Goal: Navigation & Orientation: Find specific page/section

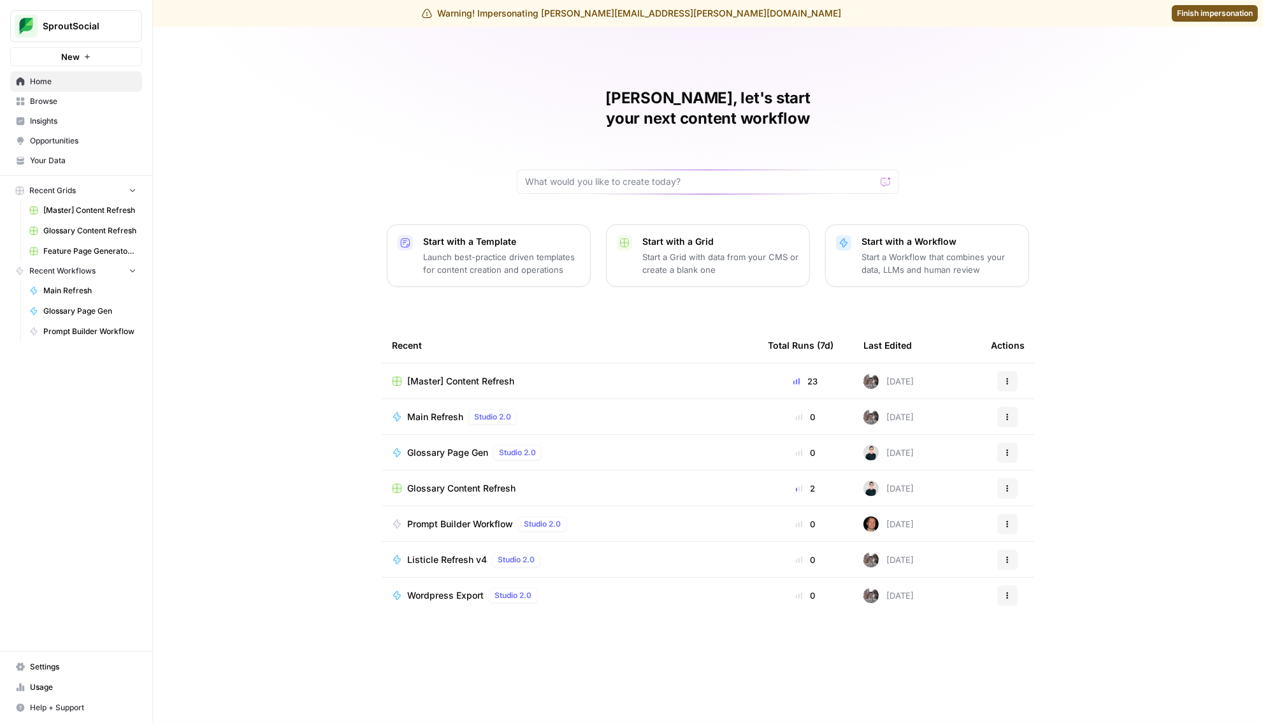
click at [478, 375] on span "[Master] Content Refresh" at bounding box center [460, 381] width 107 height 13
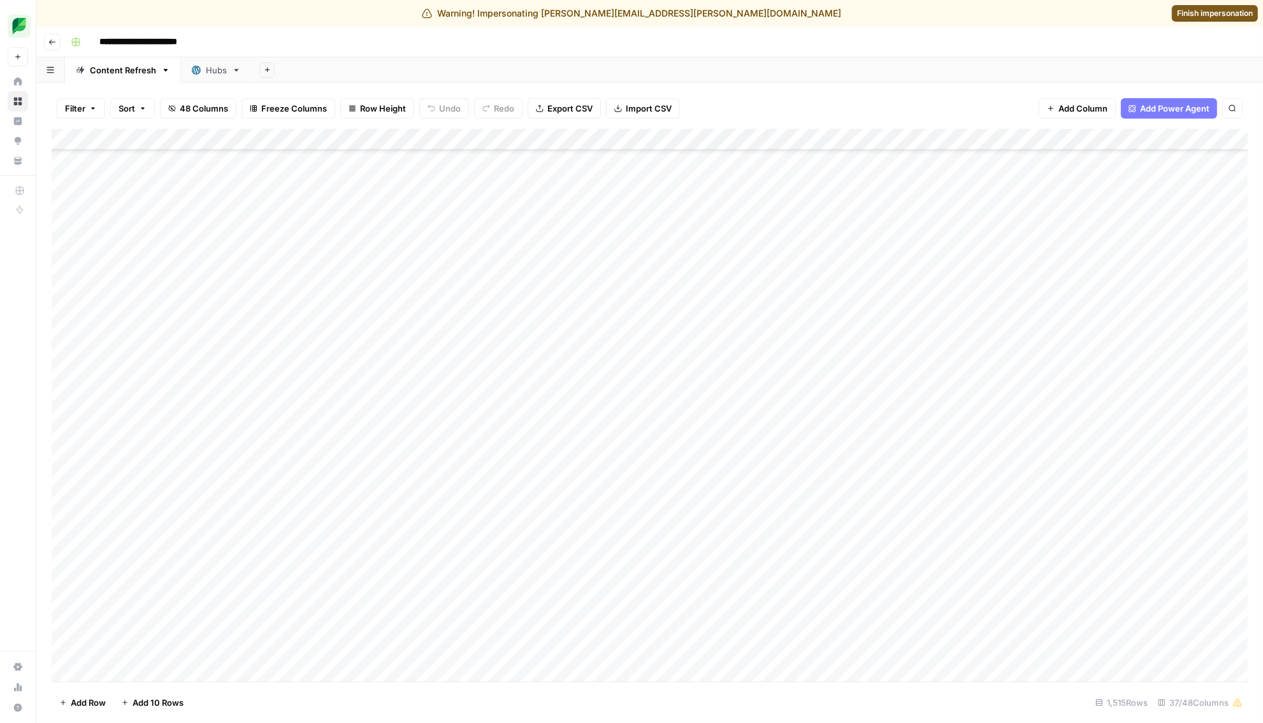
scroll to position [3157, 1]
drag, startPoint x: 1245, startPoint y: 184, endPoint x: 1247, endPoint y: 576, distance: 391.9
click at [1246, 578] on div "Add Column" at bounding box center [650, 405] width 1196 height 553
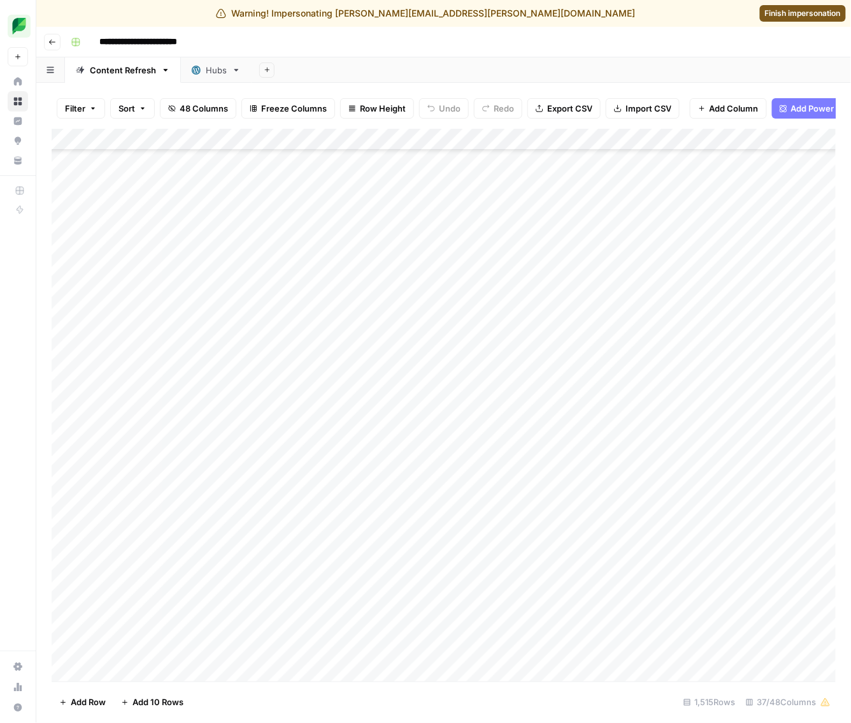
scroll to position [13085, 1]
click at [90, 113] on button "Filter" at bounding box center [81, 108] width 48 height 20
click at [113, 171] on button "Add Filter" at bounding box center [310, 171] width 475 height 17
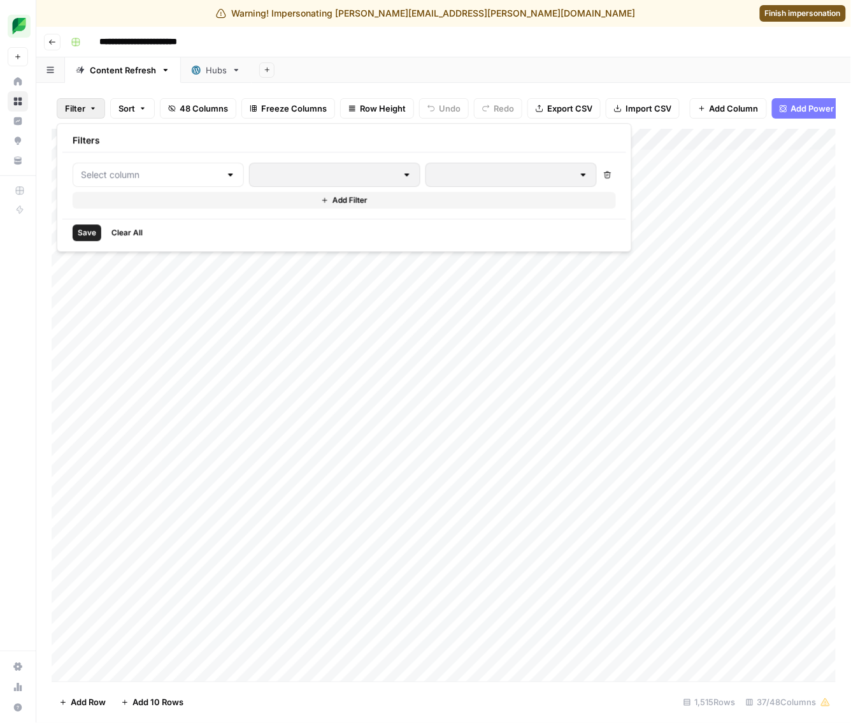
click at [113, 181] on div at bounding box center [158, 175] width 171 height 24
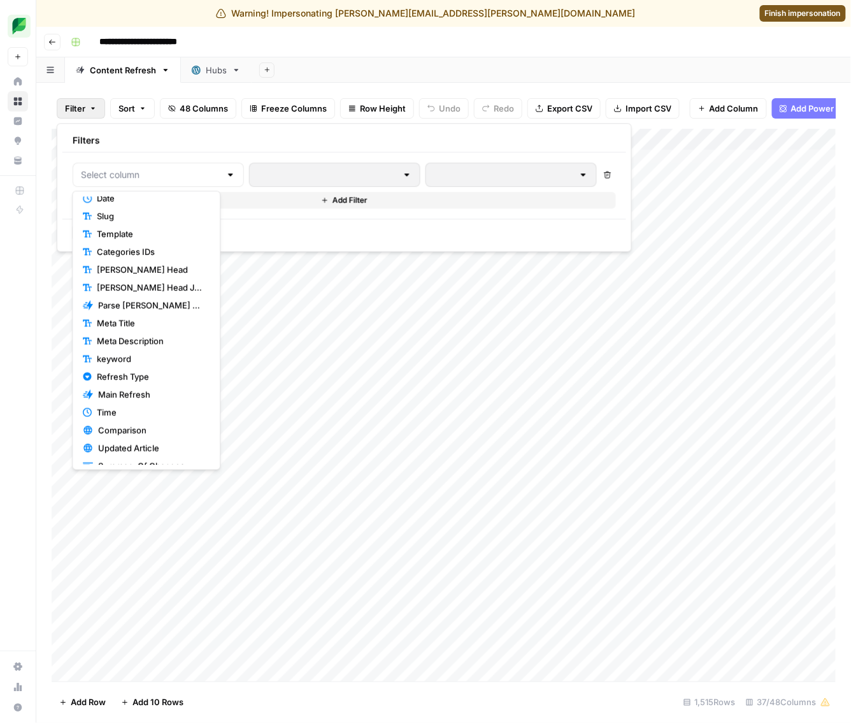
scroll to position [205, 0]
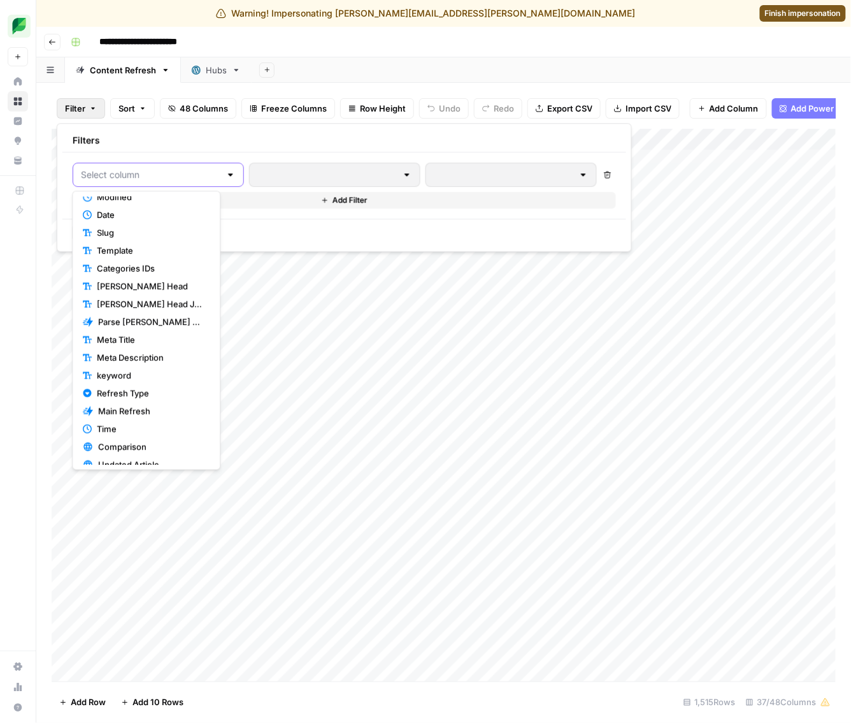
click at [131, 177] on input "text" at bounding box center [151, 174] width 140 height 13
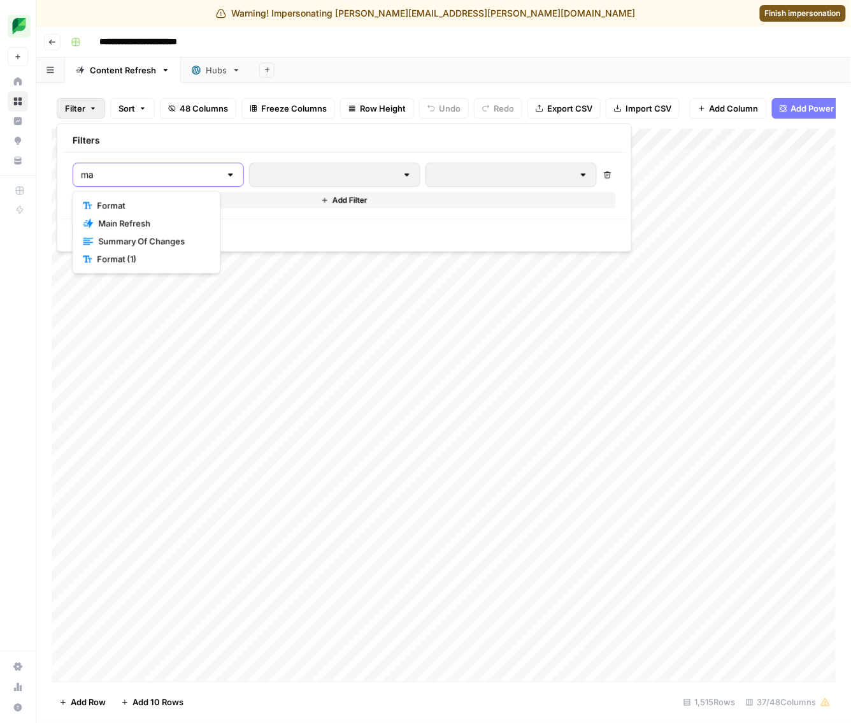
scroll to position [0, 0]
click at [131, 177] on input "mas" at bounding box center [151, 174] width 140 height 13
type input "ma"
click at [138, 219] on span "Main Refresh" at bounding box center [151, 223] width 106 height 13
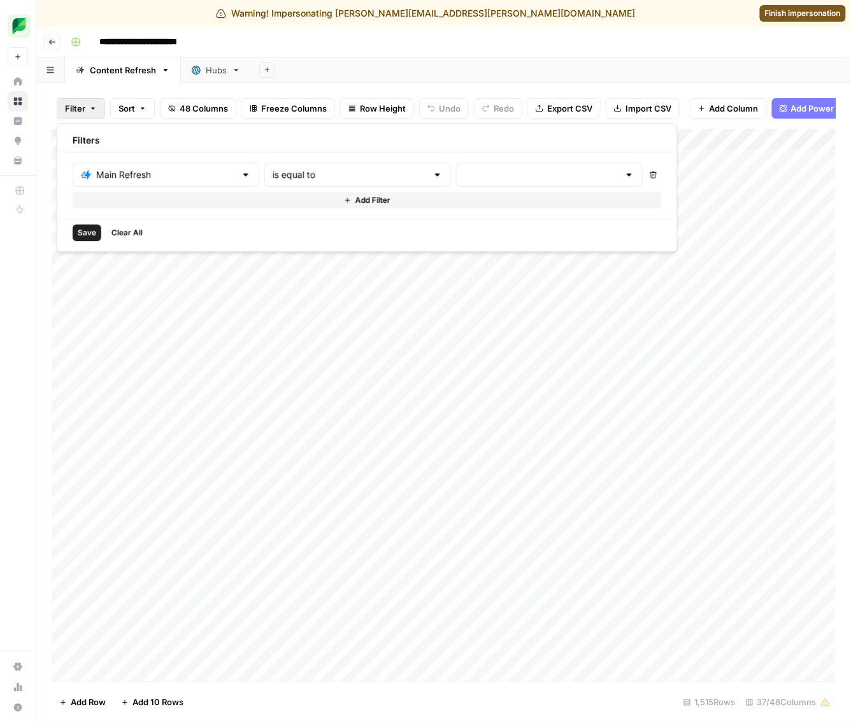
click at [86, 227] on span "Save" at bounding box center [87, 232] width 18 height 11
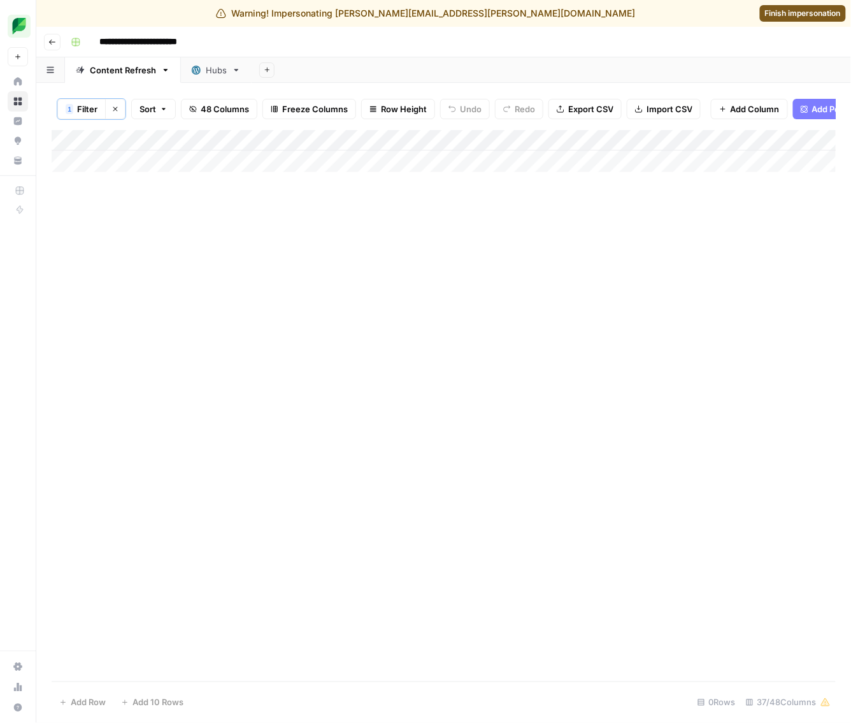
click at [113, 109] on icon "button" at bounding box center [116, 109] width 8 height 8
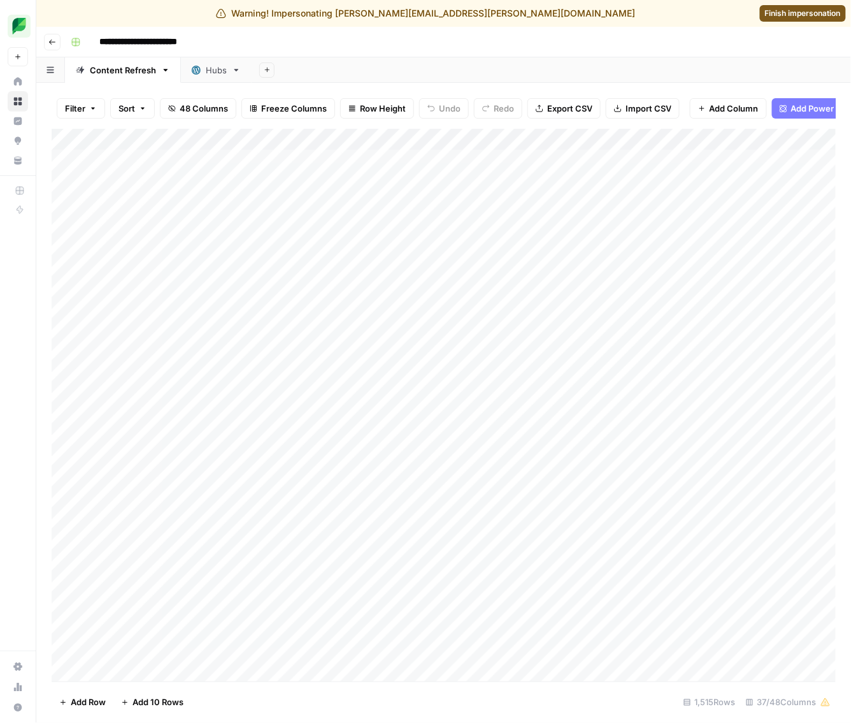
click at [820, 14] on span "Finish impersonation" at bounding box center [803, 13] width 76 height 11
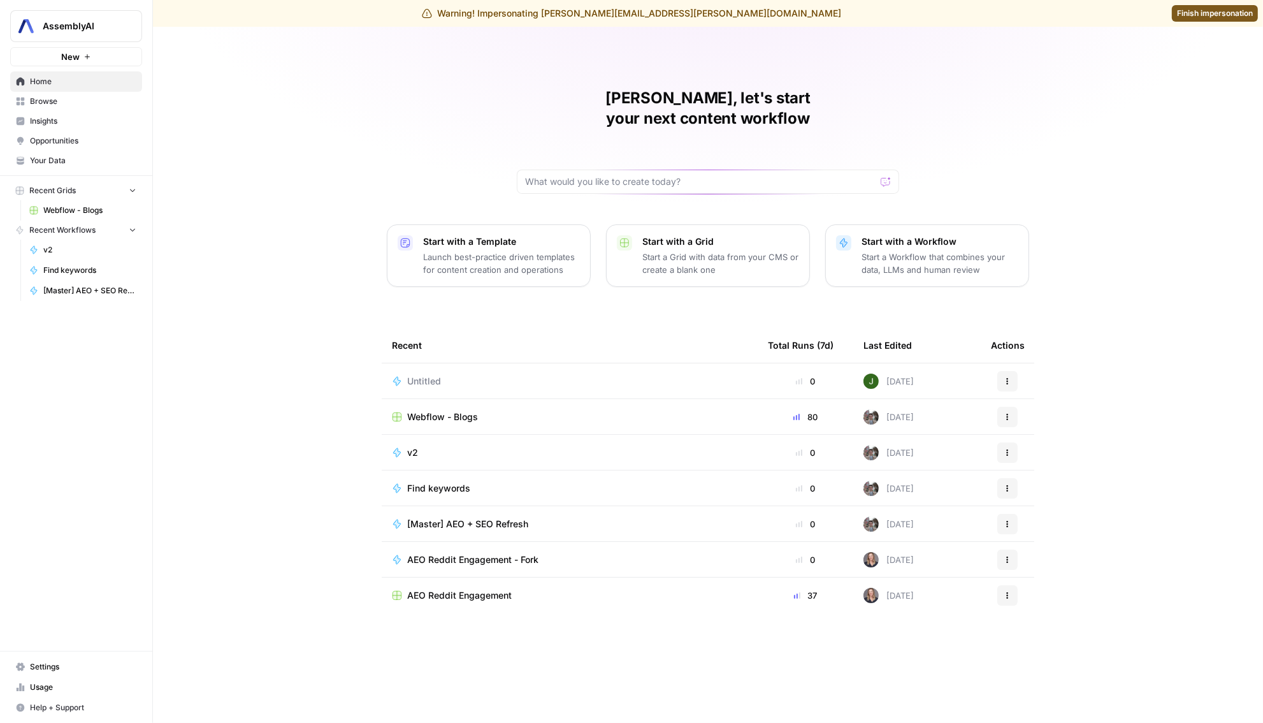
click at [420, 410] on span "Webflow - Blogs" at bounding box center [442, 416] width 71 height 13
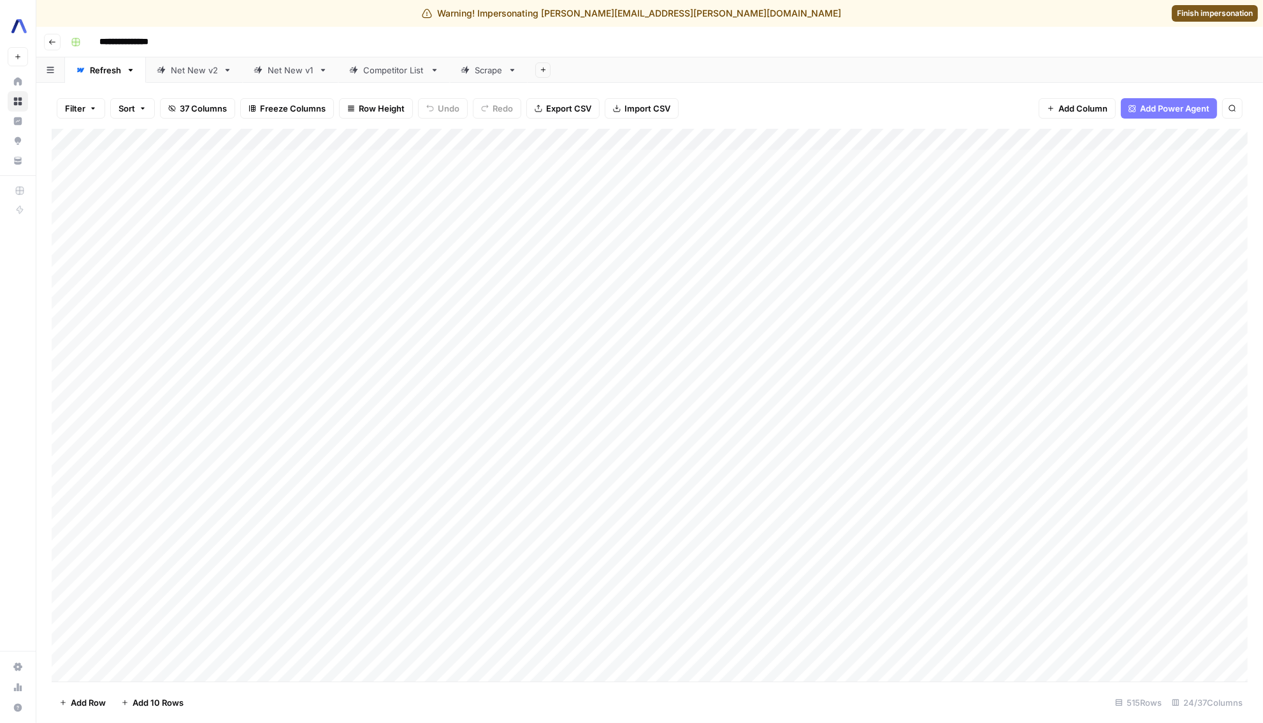
click at [857, 62] on div "Add Sheet" at bounding box center [895, 69] width 735 height 25
click at [189, 77] on link "Net New v2" at bounding box center [194, 69] width 97 height 25
click at [259, 74] on div "Net New v1" at bounding box center [284, 70] width 60 height 13
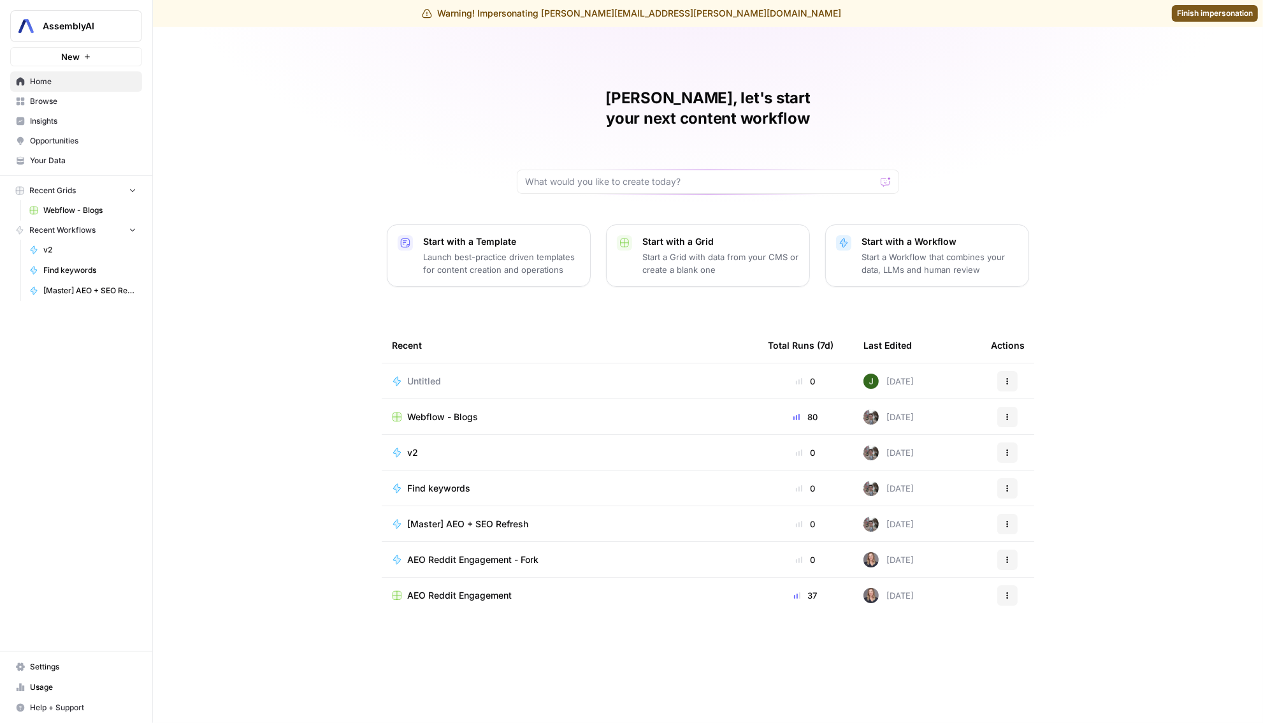
click at [1218, 13] on span "Finish impersonation" at bounding box center [1215, 13] width 76 height 11
click at [435, 410] on span "Webflow - Blogs" at bounding box center [442, 416] width 71 height 13
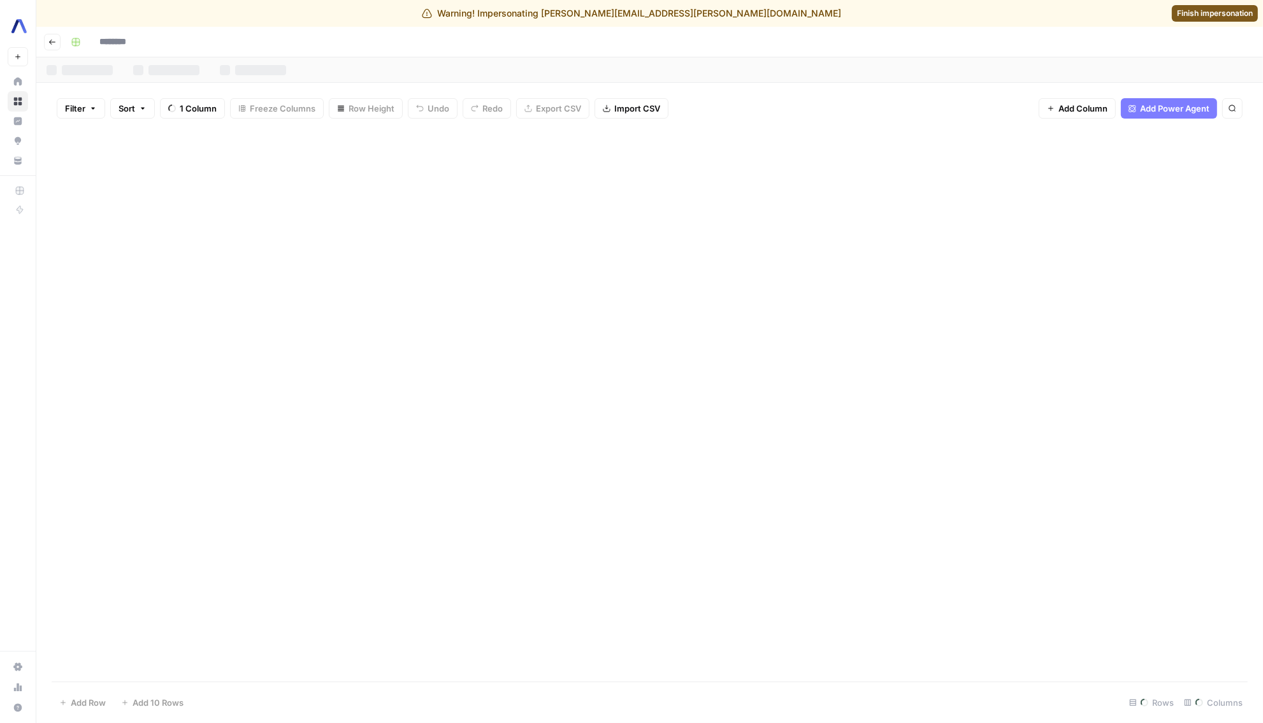
type input "**********"
click at [461, 74] on icon at bounding box center [465, 70] width 9 height 9
click at [411, 78] on link "Competitor List" at bounding box center [394, 69] width 112 height 25
click at [203, 73] on div "Net New v2" at bounding box center [194, 70] width 47 height 13
click at [259, 74] on icon at bounding box center [258, 70] width 9 height 9
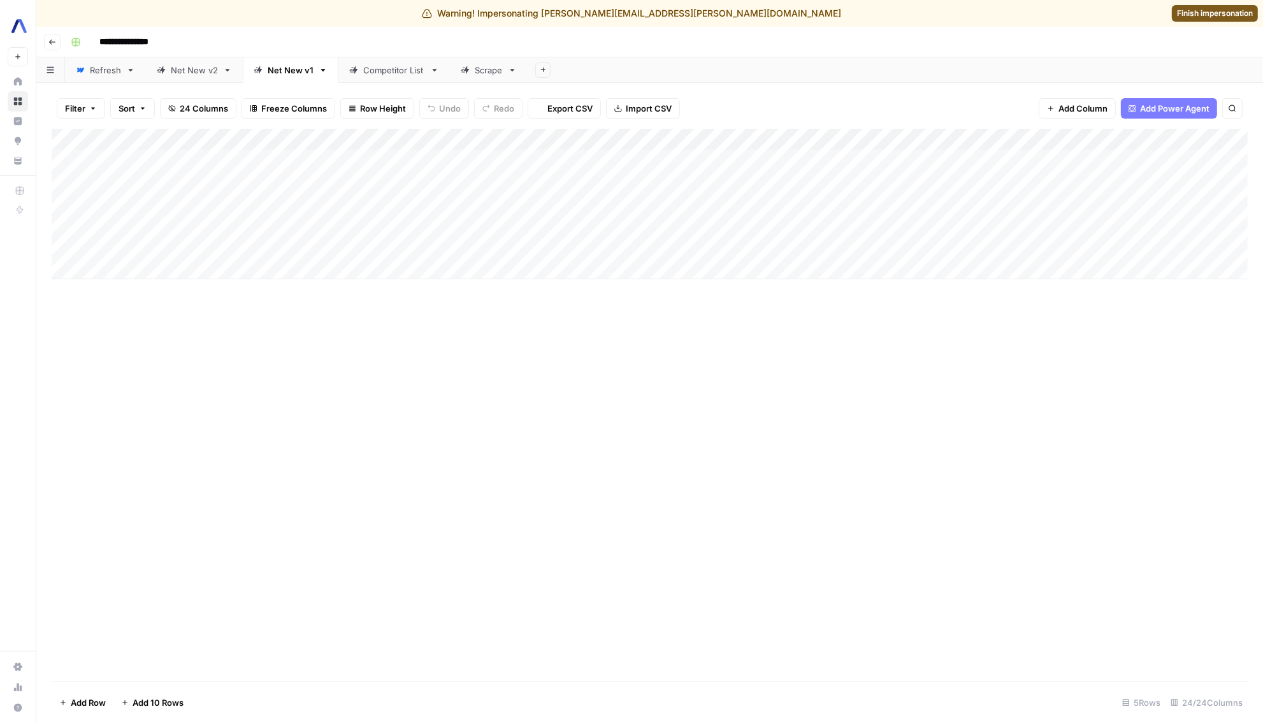
click at [120, 71] on div "Refresh" at bounding box center [105, 70] width 31 height 13
click at [172, 74] on div "Net New v2" at bounding box center [194, 70] width 47 height 13
click at [285, 74] on div "Net New v1" at bounding box center [291, 70] width 46 height 13
click at [372, 76] on link "Competitor List" at bounding box center [394, 69] width 112 height 25
type input "**********"
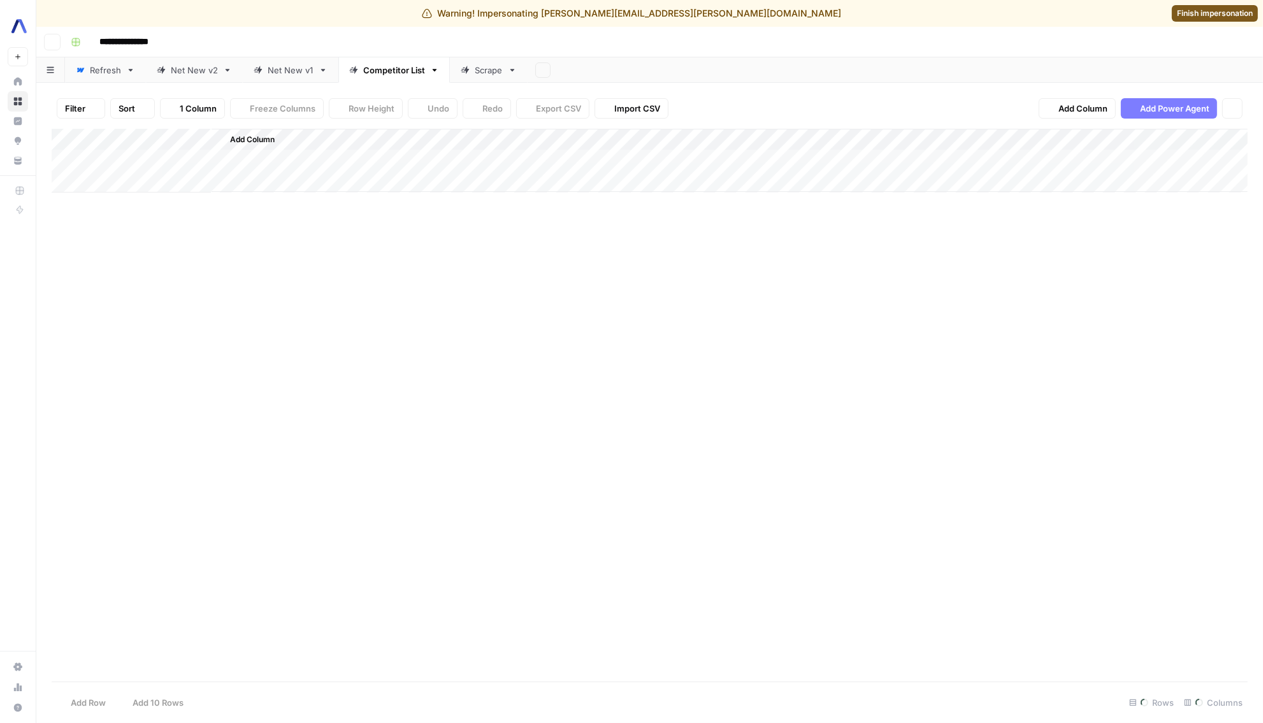
click at [468, 76] on link "Scrape" at bounding box center [489, 69] width 78 height 25
click at [400, 76] on link "Competitor List" at bounding box center [394, 69] width 112 height 25
click at [273, 68] on div "Net New v1" at bounding box center [291, 70] width 46 height 13
click at [183, 70] on div "Net New v2" at bounding box center [194, 70] width 47 height 13
click at [116, 69] on div "Refresh" at bounding box center [105, 70] width 31 height 13
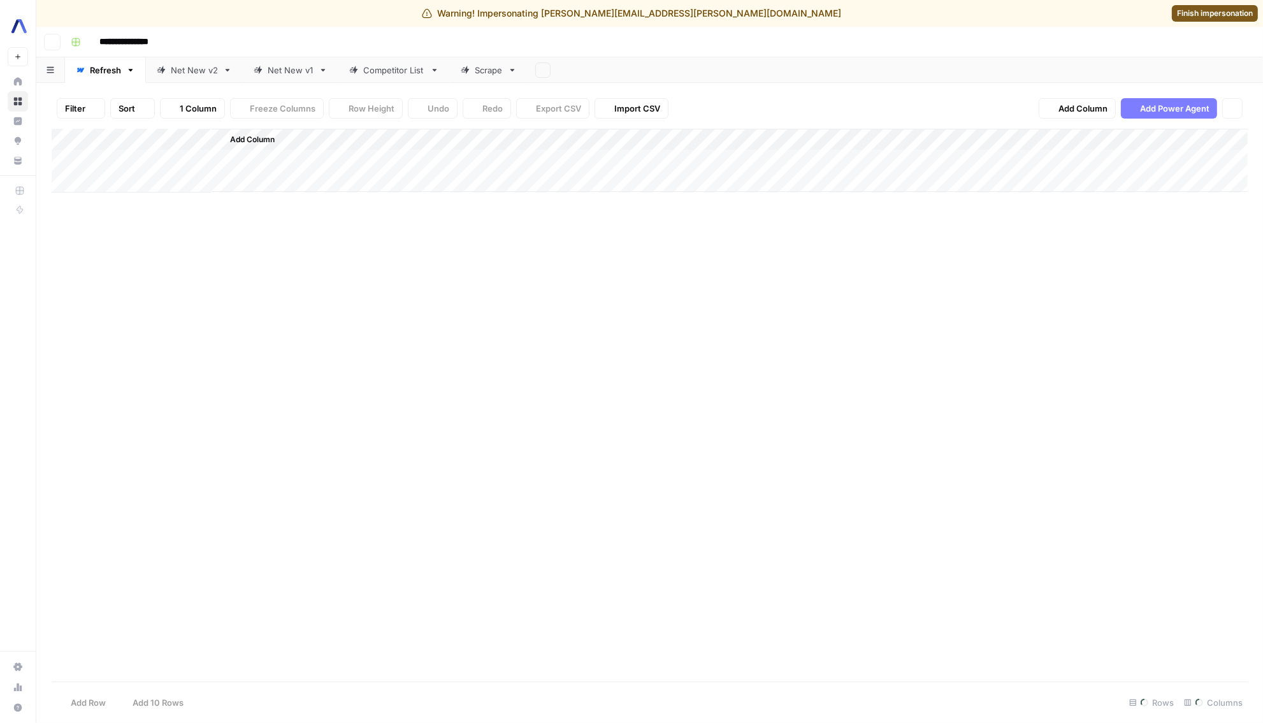
click at [176, 69] on div "Net New v2" at bounding box center [194, 70] width 47 height 13
click at [287, 69] on div "Net New v1" at bounding box center [291, 70] width 46 height 13
click at [377, 78] on link "Competitor List" at bounding box center [394, 69] width 112 height 25
click at [453, 78] on link "Scrape" at bounding box center [489, 69] width 78 height 25
click at [398, 76] on link "Competitor List" at bounding box center [394, 69] width 112 height 25
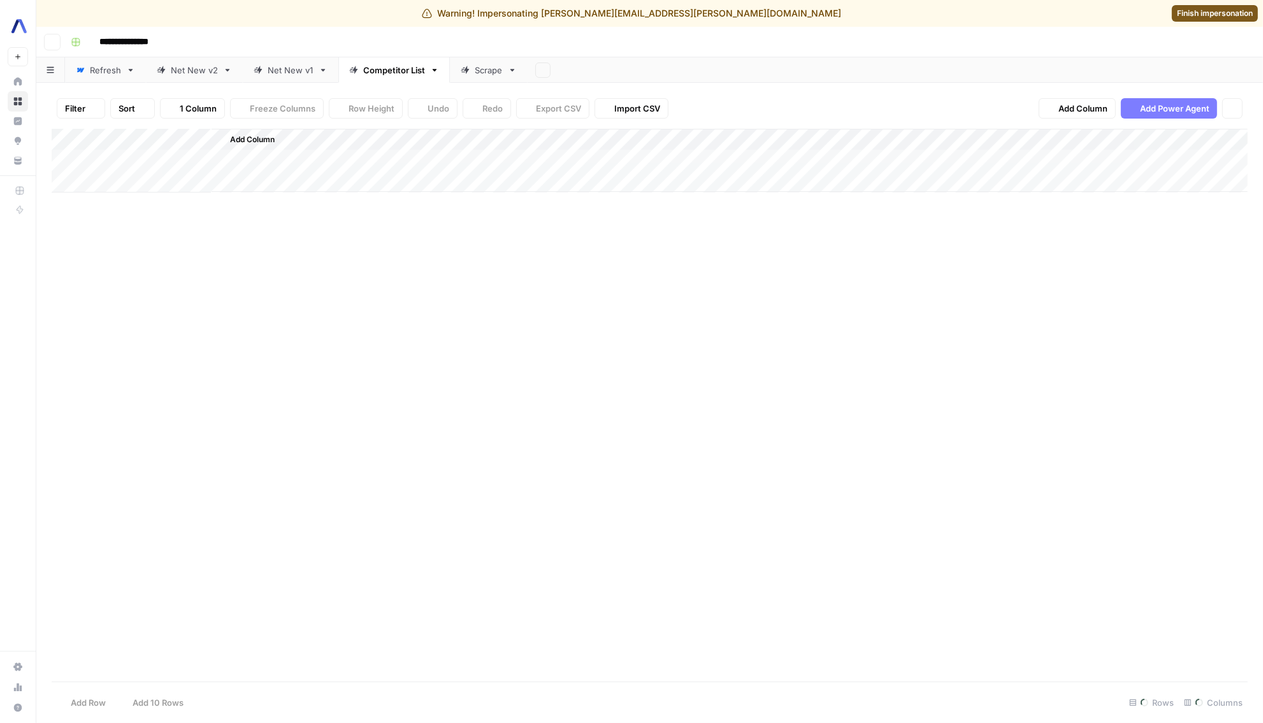
click at [314, 75] on link "Net New v1" at bounding box center [291, 69] width 96 height 25
click at [228, 75] on link "Net New v2" at bounding box center [194, 69] width 97 height 25
click at [123, 76] on link "Refresh" at bounding box center [105, 69] width 81 height 25
click at [273, 74] on div "Net New v1" at bounding box center [291, 70] width 46 height 13
click at [363, 74] on div "Competitor List" at bounding box center [394, 70] width 62 height 13
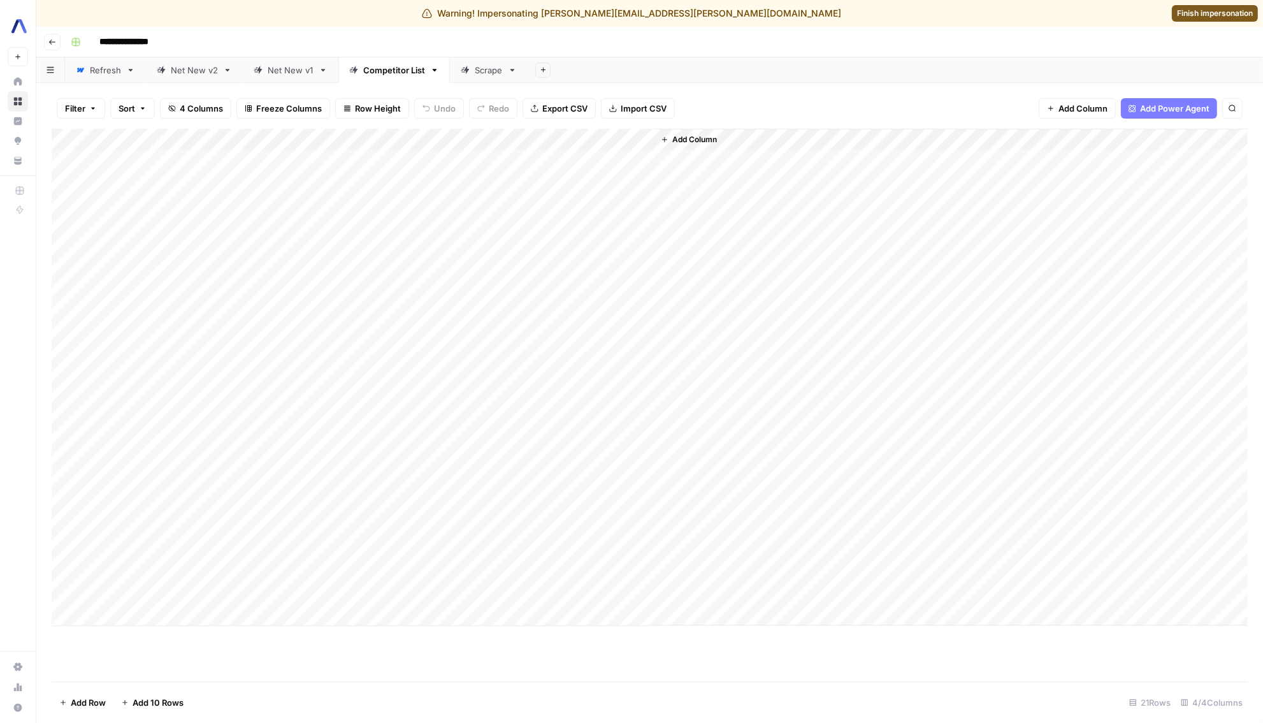
click at [1187, 4] on div "Warning! Impersonating [PERSON_NAME][EMAIL_ADDRESS][PERSON_NAME][DOMAIN_NAME] F…" at bounding box center [631, 13] width 1263 height 27
click at [1187, 8] on span "Finish impersonation" at bounding box center [1215, 13] width 76 height 11
